Goal: Information Seeking & Learning: Learn about a topic

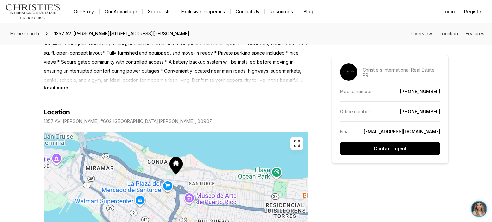
scroll to position [310, 0]
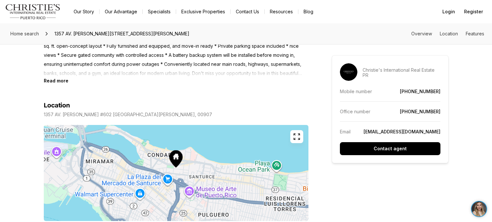
click at [49, 84] on section "Location 1357 AV. [PERSON_NAME][STREET_ADDRESS][PERSON_NAME] Copy address" at bounding box center [176, 163] width 265 height 160
click at [48, 81] on b "Read more" at bounding box center [56, 81] width 25 height 6
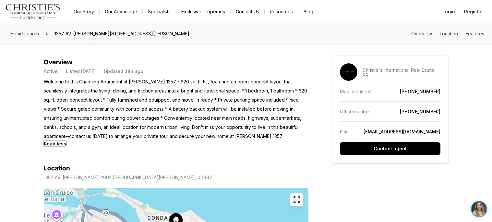
scroll to position [249, 0]
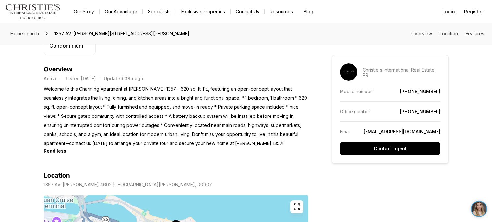
click at [241, 73] on div "Active Listed Aug 25, 2025 Updated 38h ago Welcome to this Charming Apartment a…" at bounding box center [176, 113] width 265 height 80
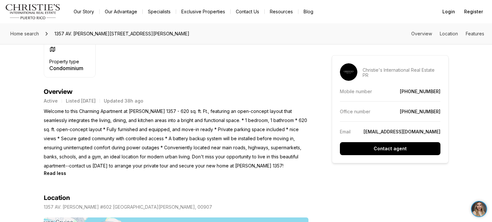
scroll to position [225, 0]
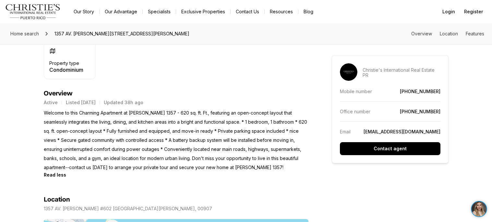
click at [128, 122] on p "Welcome to this Charming Apartment at Wilson 1357 - 620 sq. ft. Ft., featuring …" at bounding box center [176, 140] width 265 height 64
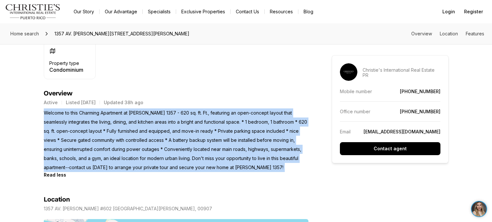
click at [128, 122] on p "Welcome to this Charming Apartment at Wilson 1357 - 620 sq. ft. Ft., featuring …" at bounding box center [176, 140] width 265 height 64
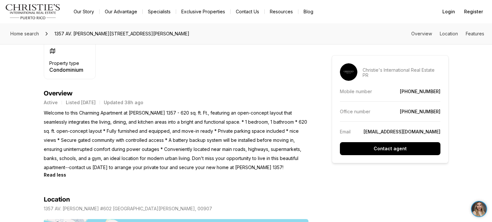
click at [128, 122] on p "Welcome to this Charming Apartment at Wilson 1357 - 620 sq. ft. Ft., featuring …" at bounding box center [176, 140] width 265 height 64
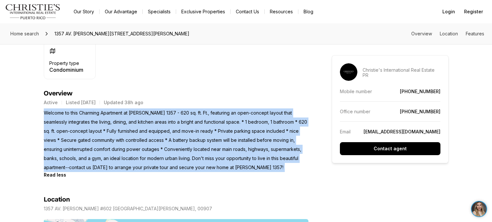
click at [128, 122] on p "Welcome to this Charming Apartment at Wilson 1357 - 620 sq. ft. Ft., featuring …" at bounding box center [176, 140] width 265 height 64
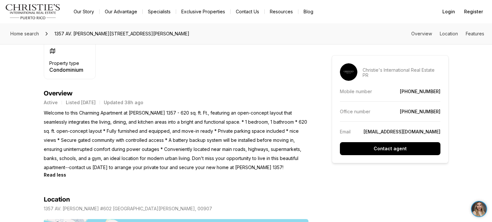
click at [128, 122] on p "Welcome to this Charming Apartment at Wilson 1357 - 620 sq. ft. Ft., featuring …" at bounding box center [176, 140] width 265 height 64
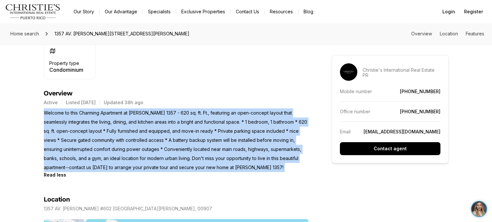
click at [128, 122] on p "Welcome to this Charming Apartment at Wilson 1357 - 620 sq. ft. Ft., featuring …" at bounding box center [176, 140] width 265 height 64
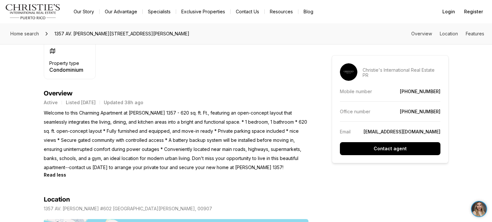
click at [128, 122] on p "Welcome to this Charming Apartment at Wilson 1357 - 620 sq. ft. Ft., featuring …" at bounding box center [176, 140] width 265 height 64
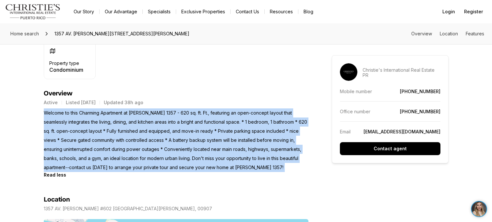
click at [128, 122] on p "Welcome to this Charming Apartment at Wilson 1357 - 620 sq. ft. Ft., featuring …" at bounding box center [176, 140] width 265 height 64
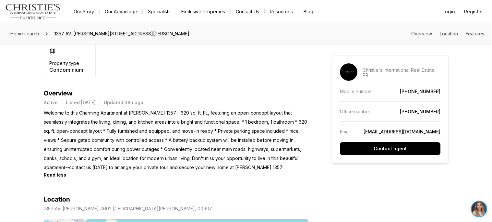
click at [128, 122] on p "Welcome to this Charming Apartment at Wilson 1357 - 620 sq. ft. Ft., featuring …" at bounding box center [176, 140] width 265 height 64
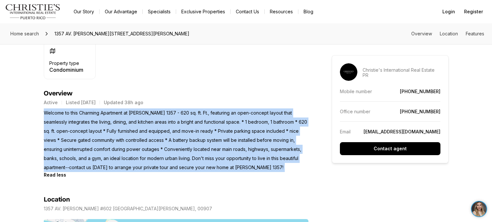
click at [128, 122] on p "Welcome to this Charming Apartment at Wilson 1357 - 620 sq. ft. Ft., featuring …" at bounding box center [176, 140] width 265 height 64
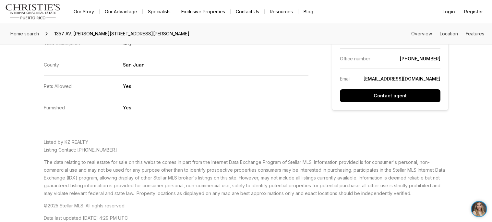
scroll to position [1341, 0]
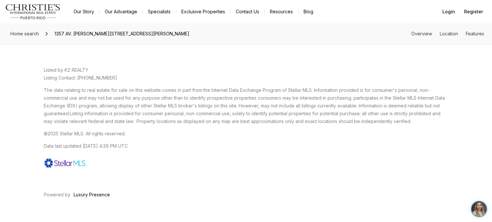
click at [258, 108] on span "The data relating to real estate for sale on this website comes in part from th…" at bounding box center [244, 101] width 401 height 29
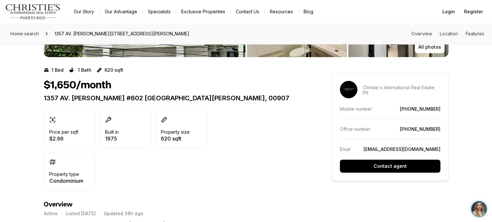
scroll to position [0, 0]
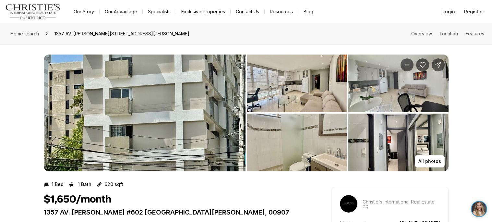
click at [225, 170] on img "View image gallery" at bounding box center [145, 113] width 202 height 117
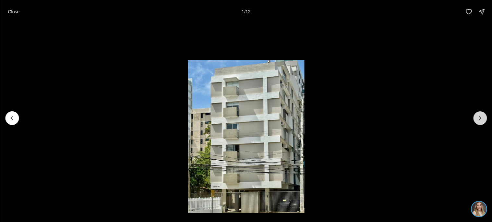
click at [484, 114] on button "Next slide" at bounding box center [480, 118] width 14 height 14
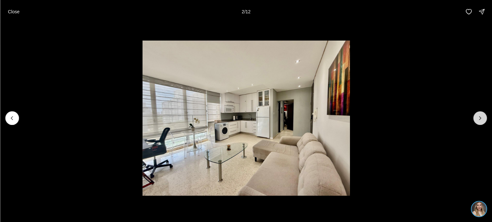
click at [484, 114] on button "Next slide" at bounding box center [480, 118] width 14 height 14
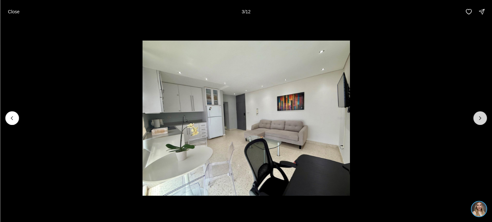
click at [484, 114] on button "Next slide" at bounding box center [480, 118] width 14 height 14
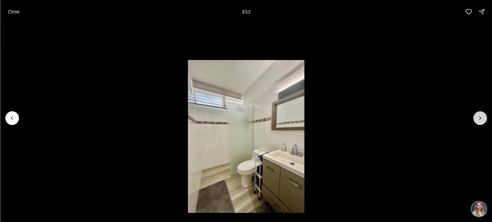
click at [484, 114] on button "Next slide" at bounding box center [480, 118] width 14 height 14
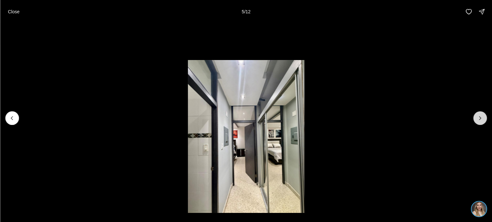
click at [484, 114] on button "Next slide" at bounding box center [480, 118] width 14 height 14
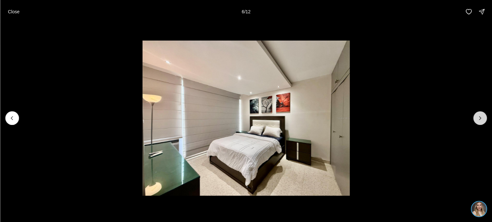
click at [484, 114] on button "Next slide" at bounding box center [480, 118] width 14 height 14
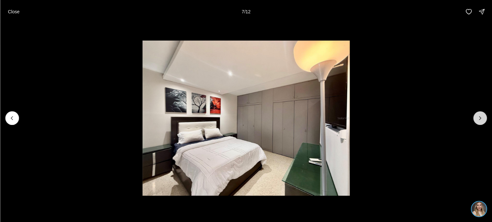
click at [484, 114] on button "Next slide" at bounding box center [480, 118] width 14 height 14
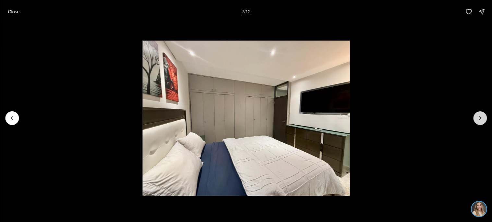
click at [484, 114] on button "Next slide" at bounding box center [480, 118] width 14 height 14
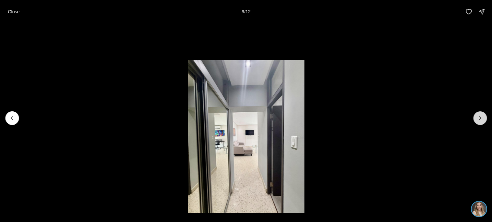
click at [484, 114] on button "Next slide" at bounding box center [480, 118] width 14 height 14
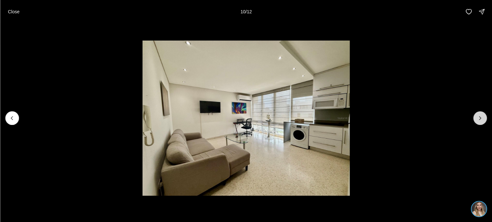
click at [484, 114] on button "Next slide" at bounding box center [480, 118] width 14 height 14
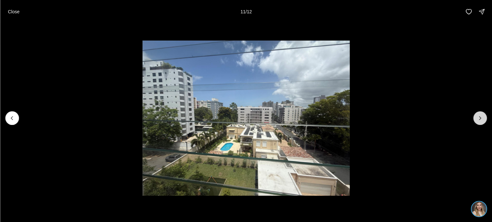
click at [484, 114] on button "Next slide" at bounding box center [480, 118] width 14 height 14
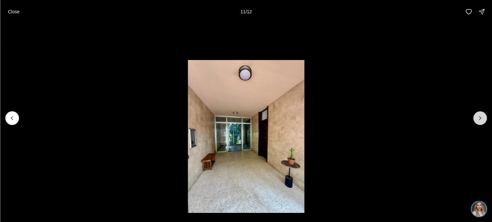
click at [484, 114] on div at bounding box center [480, 118] width 14 height 14
click at [18, 9] on p "Close" at bounding box center [14, 11] width 12 height 5
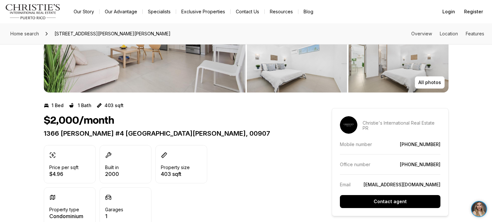
scroll to position [230, 0]
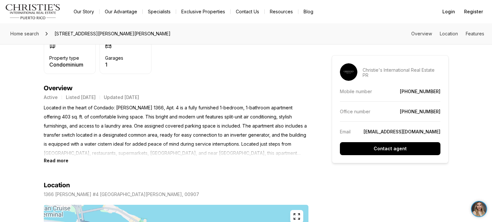
click at [56, 160] on b "Read more" at bounding box center [56, 161] width 25 height 6
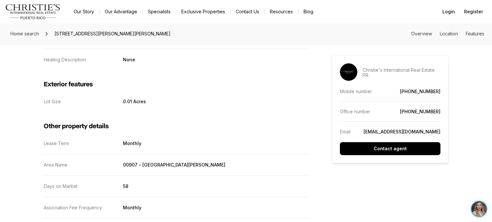
scroll to position [1185, 0]
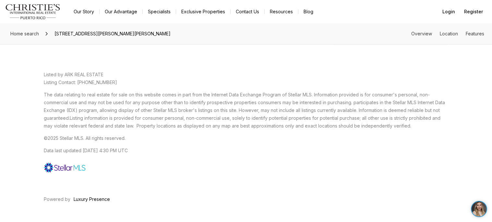
click at [260, 93] on p "The data relating to real estate for sale on this website comes in part from th…" at bounding box center [246, 110] width 405 height 39
click at [195, 148] on p "Data last updated 8/28/2025, 4:30 PM UTC" at bounding box center [246, 161] width 405 height 29
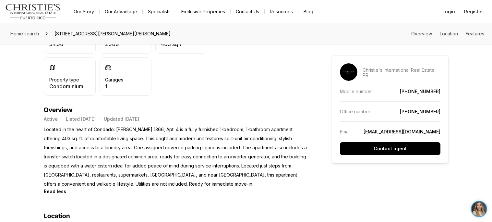
scroll to position [71, 0]
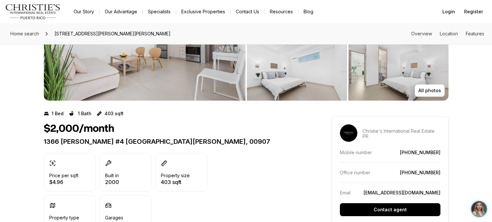
click at [147, 136] on div "$2,000/month 1366 WILSON #4 SAN JUAN PR, 00907" at bounding box center [176, 134] width 265 height 23
click at [149, 140] on p "1366 WILSON #4 SAN JUAN PR, 00907" at bounding box center [176, 142] width 265 height 8
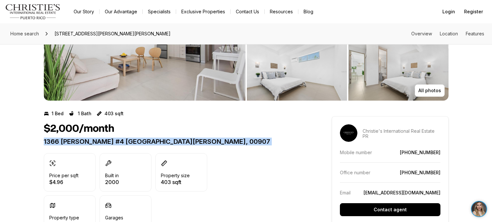
copy div "1366 WILSON #4 SAN JUAN PR, 00907"
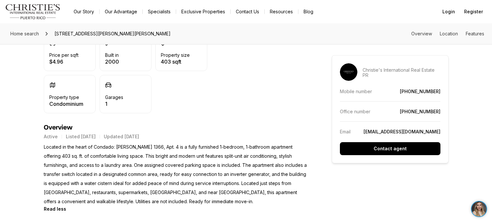
scroll to position [194, 0]
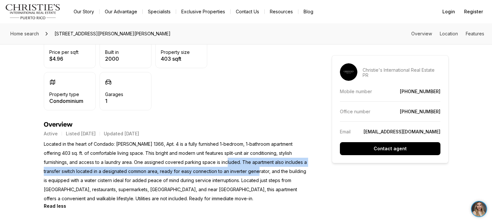
drag, startPoint x: 206, startPoint y: 160, endPoint x: 238, endPoint y: 167, distance: 32.3
click at [238, 167] on p "Located in the heart of Condado: Wilson 1366, Apt. 4 is a fully furnished 1-bed…" at bounding box center [176, 172] width 265 height 64
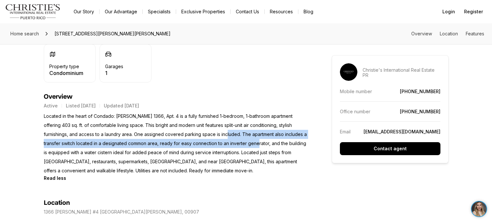
scroll to position [0, 0]
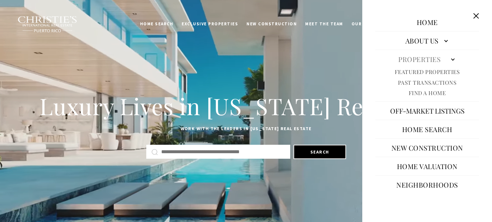
click at [428, 71] on link "Featured Properties" at bounding box center [427, 71] width 65 height 7
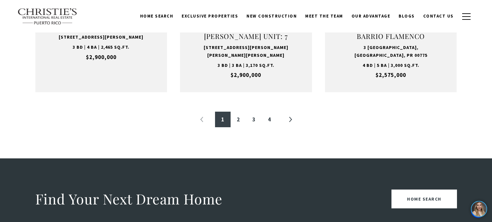
scroll to position [749, 0]
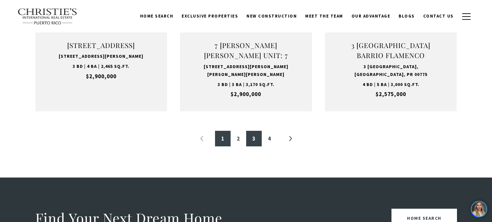
click at [260, 143] on link "3" at bounding box center [254, 139] width 16 height 16
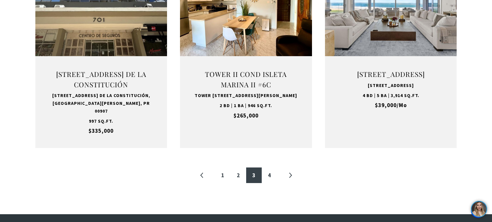
scroll to position [720, 0]
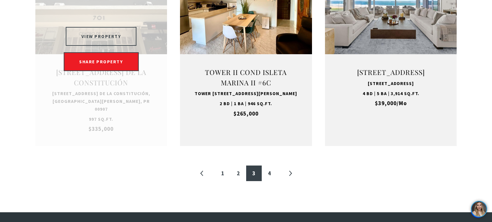
click at [102, 31] on button "VIEW PROPERTY" at bounding box center [101, 36] width 71 height 19
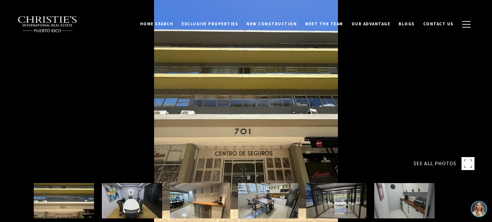
click at [436, 79] on div at bounding box center [246, 111] width 492 height 222
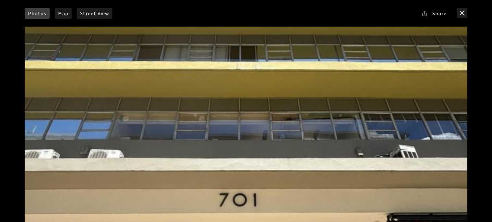
click at [489, 95] on div "Photos Map [GEOGRAPHIC_DATA] Share Facebook Twitter Via Email" at bounding box center [246, 111] width 492 height 222
click at [464, 12] on button "close modal" at bounding box center [462, 13] width 10 height 10
